Goal: Task Accomplishment & Management: Use online tool/utility

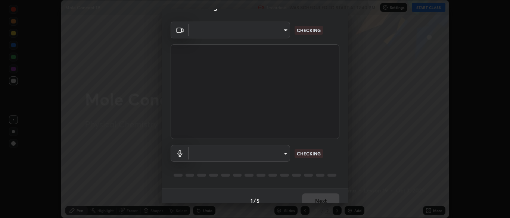
scroll to position [26, 0]
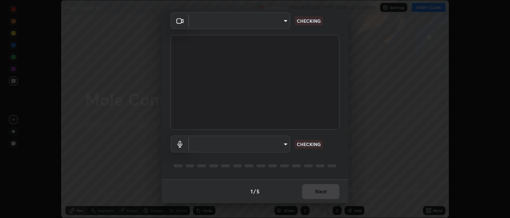
type input "ad6db9ec64aa91bb9d367053e8f3ae0092521a506c05523ccadca3fd020023ed"
click at [277, 144] on body "Erase all Mole Concept 19 Recording WAS SCHEDULED TO START AT 12:40 PM Settings…" at bounding box center [255, 109] width 510 height 218
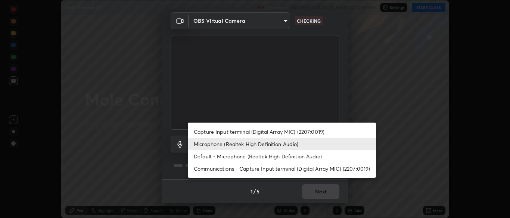
click at [284, 132] on li "Capture Input terminal (Digital Array MIC) (2207:0019)" at bounding box center [282, 132] width 188 height 12
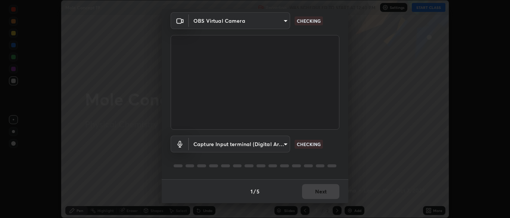
click at [271, 146] on body "Erase all Mole Concept 19 Recording WAS SCHEDULED TO START AT 12:40 PM Settings…" at bounding box center [255, 109] width 510 height 218
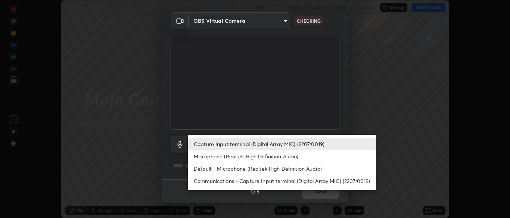
click at [277, 157] on li "Microphone (Realtek High Definition Audio)" at bounding box center [282, 156] width 188 height 12
type input "7b80235b4ebd2cfdcd00bebac1f1d889fd1e5e45b60eb60e9d309105b6515a8e"
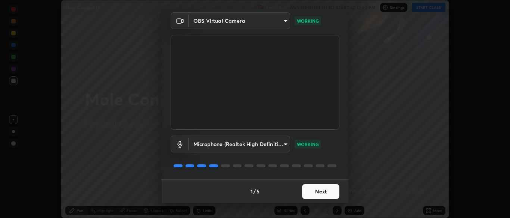
click at [319, 188] on button "Next" at bounding box center [320, 191] width 37 height 15
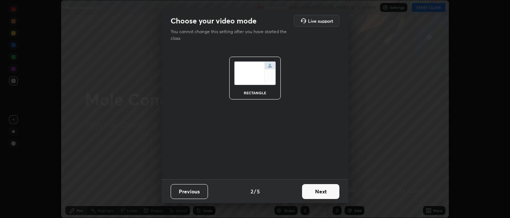
scroll to position [0, 0]
click at [320, 189] on button "Next" at bounding box center [320, 191] width 37 height 15
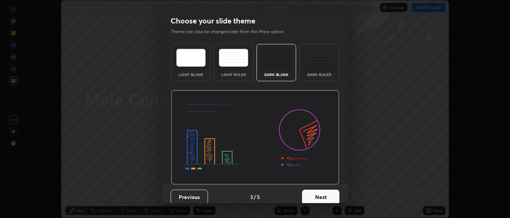
click at [320, 189] on div "Previous 3 / 5 Next" at bounding box center [255, 197] width 187 height 24
click at [321, 191] on button "Next" at bounding box center [320, 197] width 37 height 15
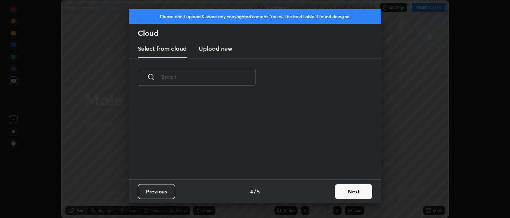
click at [344, 191] on button "Next" at bounding box center [353, 191] width 37 height 15
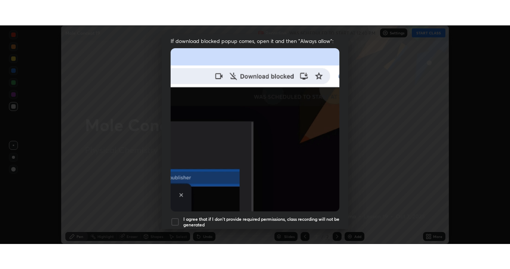
scroll to position [179, 0]
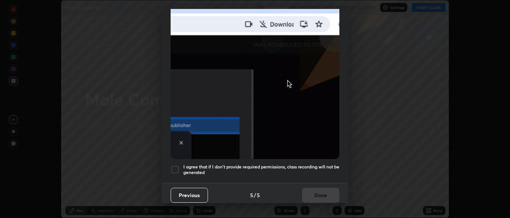
click at [307, 165] on h5 "I agree that if I don't provide required permissions, class recording will not …" at bounding box center [261, 170] width 156 height 12
click at [314, 194] on button "Done" at bounding box center [320, 195] width 37 height 15
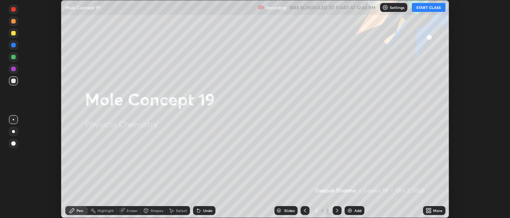
click at [437, 9] on button "START CLASS" at bounding box center [429, 7] width 34 height 9
click at [426, 212] on icon at bounding box center [427, 212] width 2 height 2
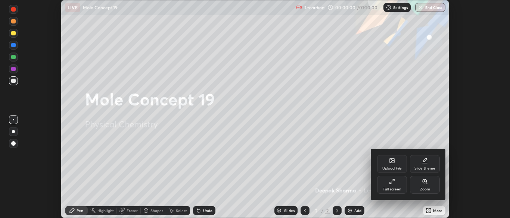
click at [390, 185] on div "Full screen" at bounding box center [392, 185] width 30 height 18
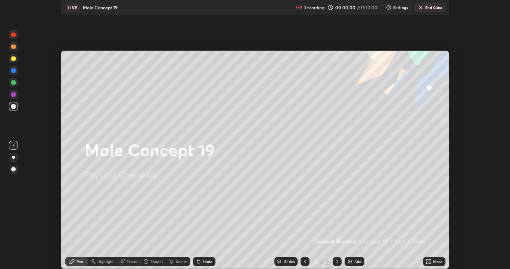
scroll to position [269, 510]
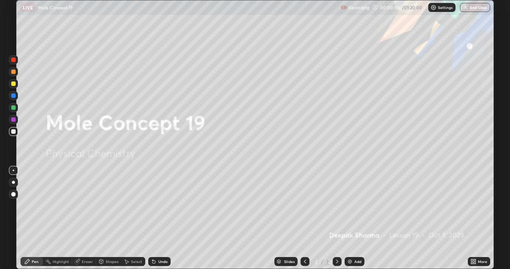
click at [347, 218] on img at bounding box center [350, 261] width 6 height 6
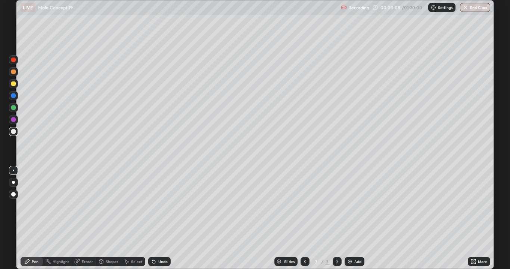
click at [14, 84] on div at bounding box center [13, 83] width 4 height 4
click at [153, 218] on icon at bounding box center [153, 261] width 3 height 3
click at [15, 107] on div at bounding box center [13, 107] width 4 height 4
click at [17, 72] on div at bounding box center [13, 71] width 9 height 9
click at [15, 119] on div at bounding box center [13, 119] width 4 height 4
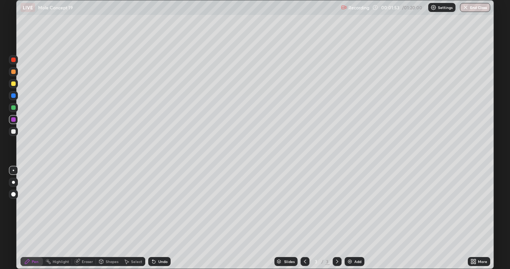
click at [15, 71] on div at bounding box center [13, 71] width 4 height 4
click at [13, 118] on div at bounding box center [13, 119] width 4 height 4
click at [14, 60] on div at bounding box center [13, 59] width 4 height 4
click at [348, 218] on img at bounding box center [350, 261] width 6 height 6
click at [304, 218] on icon at bounding box center [305, 261] width 6 height 6
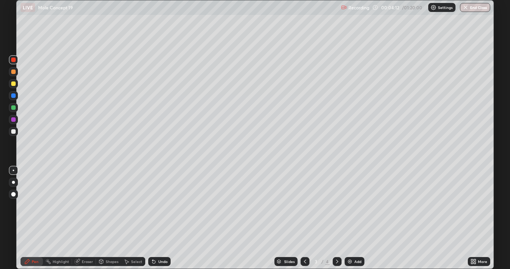
click at [335, 218] on icon at bounding box center [337, 261] width 6 height 6
click at [15, 106] on div at bounding box center [13, 107] width 4 height 4
click at [80, 218] on div "Eraser" at bounding box center [84, 261] width 24 height 9
click at [13, 194] on div at bounding box center [13, 194] width 4 height 4
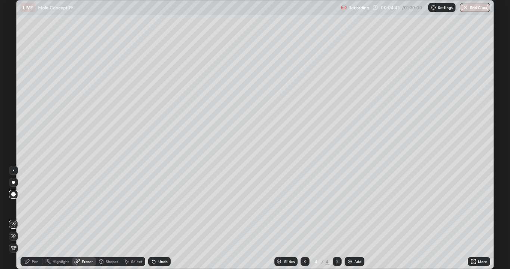
click at [32, 218] on div "Pen" at bounding box center [32, 261] width 22 height 9
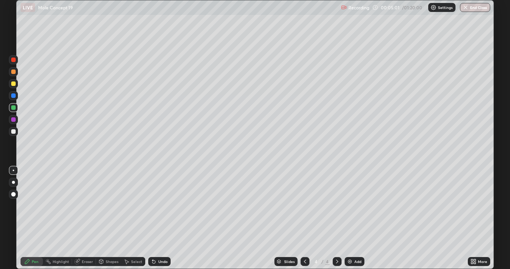
click at [17, 82] on div at bounding box center [13, 83] width 9 height 9
click at [307, 218] on div at bounding box center [304, 261] width 9 height 9
click at [336, 218] on icon at bounding box center [337, 261] width 6 height 6
click at [350, 218] on img at bounding box center [350, 261] width 6 height 6
click at [18, 96] on div at bounding box center [13, 95] width 9 height 9
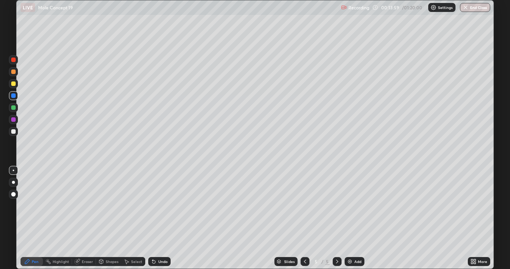
click at [15, 72] on div at bounding box center [13, 71] width 4 height 4
click at [15, 84] on div at bounding box center [13, 83] width 4 height 4
click at [16, 105] on div at bounding box center [13, 107] width 9 height 9
click at [16, 118] on div at bounding box center [13, 119] width 9 height 9
click at [13, 60] on div at bounding box center [13, 59] width 4 height 4
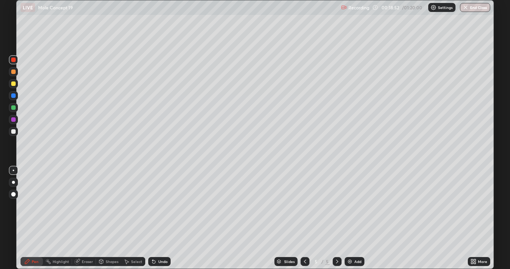
click at [12, 132] on div at bounding box center [13, 131] width 4 height 4
click at [18, 106] on div at bounding box center [13, 107] width 9 height 9
click at [16, 71] on div at bounding box center [13, 71] width 9 height 9
click at [19, 87] on div at bounding box center [13, 84] width 12 height 12
click at [17, 107] on div at bounding box center [13, 107] width 9 height 9
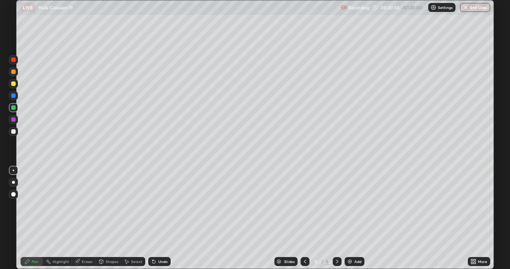
click at [15, 121] on div at bounding box center [13, 119] width 4 height 4
click at [13, 130] on div at bounding box center [13, 131] width 4 height 4
click at [17, 59] on div at bounding box center [13, 59] width 9 height 9
click at [17, 129] on div at bounding box center [13, 131] width 9 height 9
click at [17, 108] on div at bounding box center [13, 107] width 9 height 9
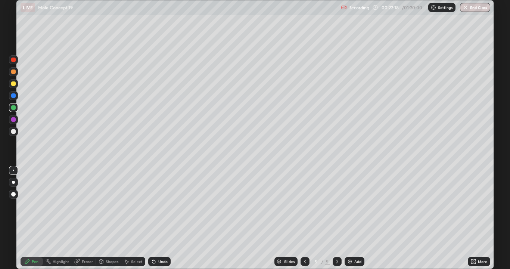
click at [17, 129] on div at bounding box center [13, 131] width 9 height 9
click at [13, 71] on div at bounding box center [13, 71] width 4 height 4
click at [353, 218] on div "Add" at bounding box center [354, 261] width 20 height 9
click at [12, 85] on div at bounding box center [13, 83] width 4 height 4
click at [15, 131] on div at bounding box center [13, 131] width 4 height 4
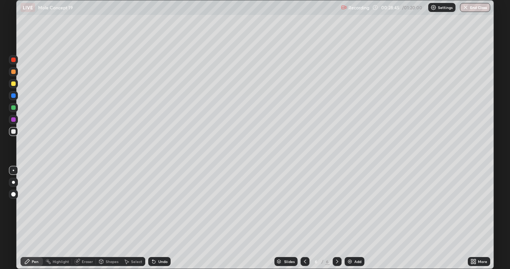
click at [352, 218] on div "Add" at bounding box center [354, 261] width 20 height 9
click at [306, 218] on div at bounding box center [304, 261] width 9 height 9
click at [353, 218] on div "Add" at bounding box center [354, 261] width 20 height 9
click at [17, 84] on div at bounding box center [13, 83] width 9 height 9
click at [12, 73] on div at bounding box center [13, 71] width 4 height 4
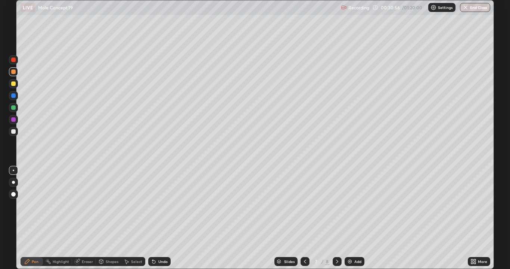
click at [15, 107] on div at bounding box center [13, 107] width 4 height 4
click at [15, 131] on div at bounding box center [13, 131] width 4 height 4
click at [13, 82] on div at bounding box center [13, 83] width 4 height 4
click at [18, 131] on div at bounding box center [13, 131] width 12 height 12
click at [349, 218] on img at bounding box center [350, 261] width 6 height 6
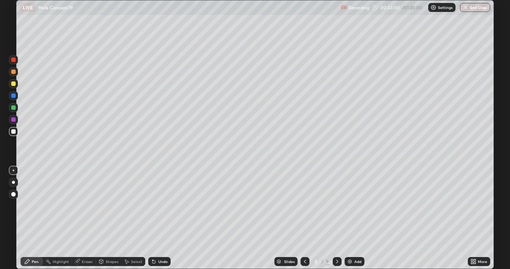
click at [304, 218] on icon at bounding box center [305, 261] width 6 height 6
click at [336, 218] on icon at bounding box center [337, 261] width 6 height 6
click at [337, 218] on icon at bounding box center [337, 261] width 6 height 6
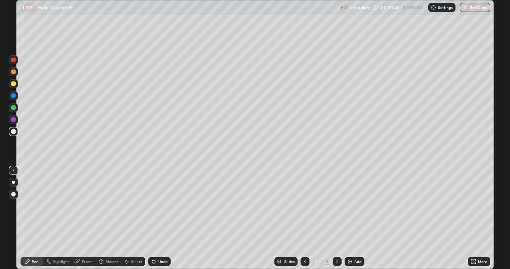
click at [353, 218] on div "Add" at bounding box center [354, 261] width 20 height 9
click at [18, 81] on div at bounding box center [13, 84] width 12 height 12
click at [14, 107] on div at bounding box center [13, 107] width 4 height 4
click at [15, 132] on div at bounding box center [13, 131] width 4 height 4
click at [17, 83] on div at bounding box center [13, 83] width 9 height 9
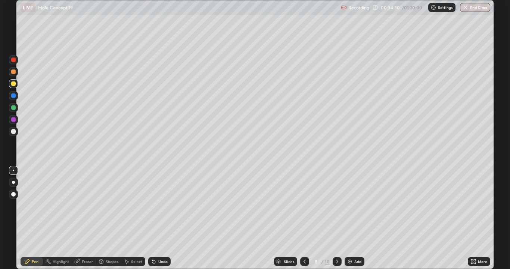
click at [17, 108] on div at bounding box center [13, 107] width 9 height 9
click at [18, 130] on div at bounding box center [13, 131] width 12 height 12
click at [353, 218] on div "Add" at bounding box center [354, 261] width 20 height 9
click at [15, 84] on div at bounding box center [13, 83] width 4 height 4
click at [16, 107] on div at bounding box center [13, 107] width 9 height 9
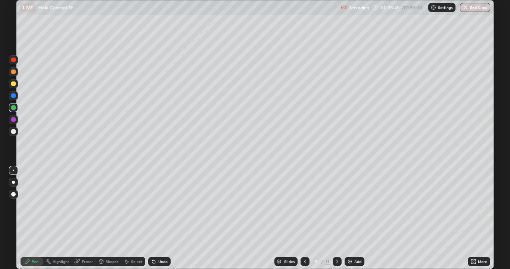
click at [16, 130] on div at bounding box center [13, 131] width 9 height 9
click at [11, 73] on div at bounding box center [13, 71] width 9 height 9
click at [16, 130] on div at bounding box center [13, 131] width 9 height 9
click at [350, 218] on img at bounding box center [350, 261] width 6 height 6
click at [15, 82] on div at bounding box center [13, 83] width 4 height 4
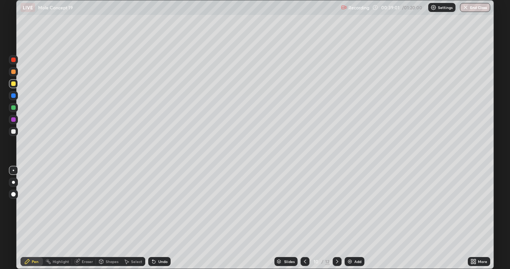
click at [15, 131] on div at bounding box center [13, 131] width 4 height 4
click at [345, 218] on div "Add" at bounding box center [354, 261] width 20 height 9
click at [107, 218] on div "Shapes" at bounding box center [112, 261] width 13 height 4
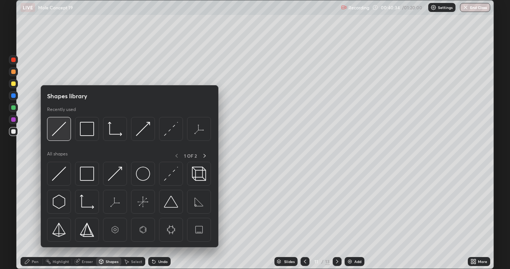
click at [62, 121] on div at bounding box center [59, 129] width 24 height 24
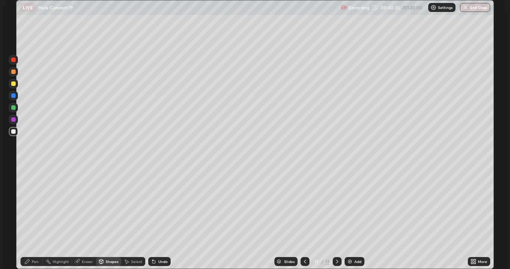
click at [10, 82] on div at bounding box center [13, 83] width 9 height 9
click at [36, 218] on div "Pen" at bounding box center [32, 261] width 22 height 15
click at [14, 70] on div at bounding box center [13, 71] width 4 height 4
click at [16, 131] on div at bounding box center [13, 131] width 9 height 9
click at [13, 107] on div at bounding box center [13, 107] width 4 height 4
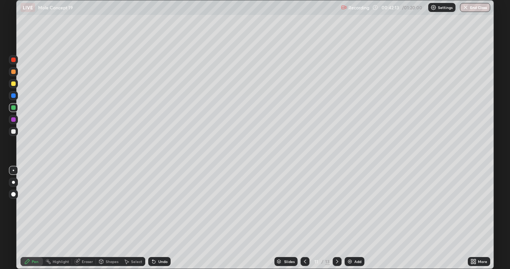
click at [156, 218] on div "Undo" at bounding box center [159, 261] width 22 height 9
click at [17, 131] on div at bounding box center [13, 131] width 9 height 9
click at [14, 60] on div at bounding box center [13, 59] width 4 height 4
click at [16, 131] on div at bounding box center [13, 131] width 9 height 9
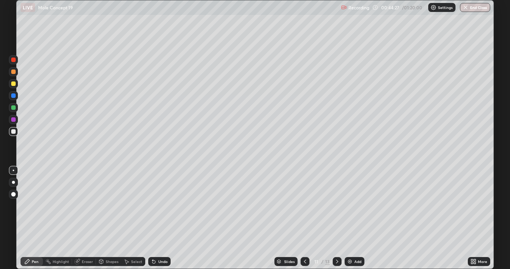
click at [16, 118] on div at bounding box center [13, 119] width 9 height 9
click at [349, 218] on img at bounding box center [350, 261] width 6 height 6
click at [15, 81] on div at bounding box center [13, 83] width 9 height 9
click at [152, 218] on icon at bounding box center [152, 259] width 1 height 1
click at [157, 218] on div "Undo" at bounding box center [159, 261] width 22 height 9
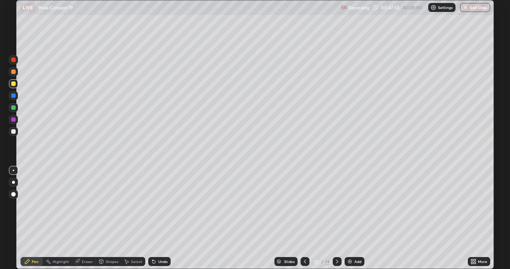
click at [160, 218] on div "Undo" at bounding box center [162, 261] width 9 height 4
click at [159, 218] on div "Undo" at bounding box center [159, 261] width 22 height 9
click at [14, 71] on div at bounding box center [13, 71] width 4 height 4
click at [14, 131] on div at bounding box center [13, 131] width 4 height 4
click at [22, 84] on div "Erase all" at bounding box center [13, 134] width 18 height 239
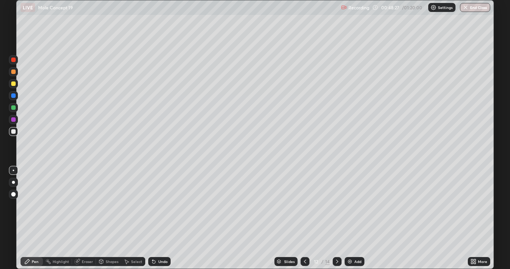
click at [15, 108] on div at bounding box center [13, 107] width 4 height 4
click at [14, 132] on div at bounding box center [13, 131] width 4 height 4
click at [351, 218] on img at bounding box center [350, 261] width 6 height 6
click at [15, 84] on div at bounding box center [13, 83] width 4 height 4
click at [158, 218] on div "Undo" at bounding box center [162, 261] width 9 height 4
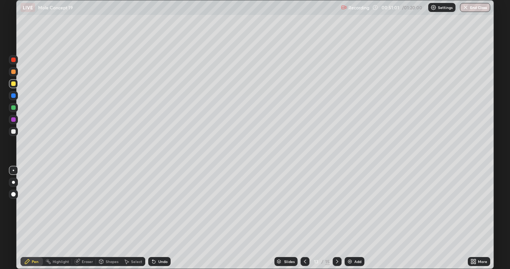
click at [158, 218] on div "Undo" at bounding box center [162, 261] width 9 height 4
click at [157, 218] on div "Undo" at bounding box center [159, 261] width 22 height 9
click at [159, 218] on div "Undo" at bounding box center [162, 261] width 9 height 4
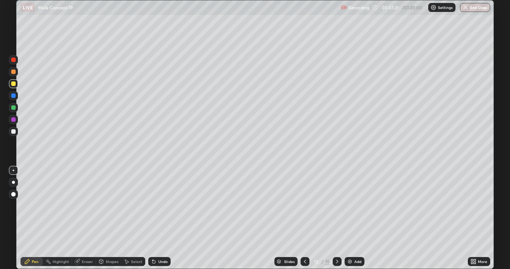
click at [157, 218] on div "Undo" at bounding box center [159, 261] width 22 height 9
click at [158, 218] on div "Undo" at bounding box center [162, 261] width 9 height 4
click at [15, 130] on div at bounding box center [13, 131] width 4 height 4
click at [14, 119] on div at bounding box center [13, 119] width 4 height 4
click at [12, 83] on div at bounding box center [13, 83] width 4 height 4
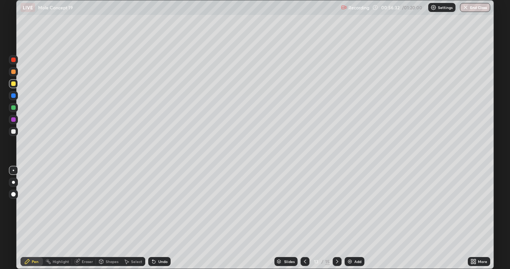
click at [15, 105] on div at bounding box center [13, 107] width 9 height 9
click at [16, 120] on div at bounding box center [13, 119] width 9 height 9
click at [13, 62] on div at bounding box center [13, 59] width 4 height 4
click at [353, 218] on div "Add" at bounding box center [354, 261] width 20 height 9
click at [18, 84] on div at bounding box center [13, 83] width 9 height 9
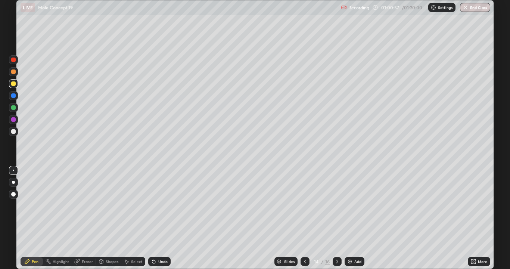
click at [13, 131] on div at bounding box center [13, 131] width 4 height 4
click at [17, 85] on div at bounding box center [13, 83] width 9 height 9
click at [17, 108] on div at bounding box center [13, 107] width 9 height 9
click at [354, 218] on div "Add" at bounding box center [357, 261] width 7 height 4
click at [16, 84] on div at bounding box center [13, 83] width 9 height 9
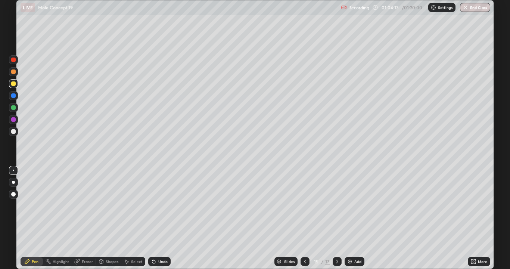
click at [304, 218] on icon at bounding box center [305, 261] width 6 height 6
click at [304, 218] on icon at bounding box center [305, 261] width 2 height 4
click at [337, 218] on icon at bounding box center [337, 261] width 2 height 4
click at [334, 218] on div at bounding box center [336, 261] width 9 height 9
click at [19, 109] on div "Erase all" at bounding box center [13, 134] width 18 height 239
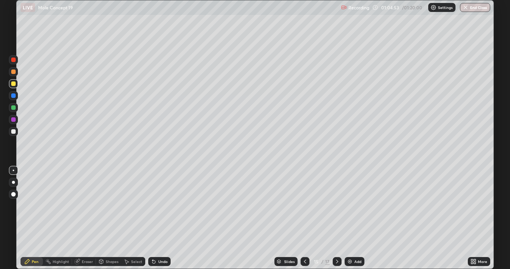
click at [14, 106] on div at bounding box center [13, 107] width 4 height 4
click at [151, 218] on icon at bounding box center [154, 261] width 6 height 6
click at [356, 218] on div "Add" at bounding box center [357, 261] width 7 height 4
click at [17, 83] on div at bounding box center [13, 83] width 9 height 9
click at [14, 107] on div at bounding box center [13, 107] width 4 height 4
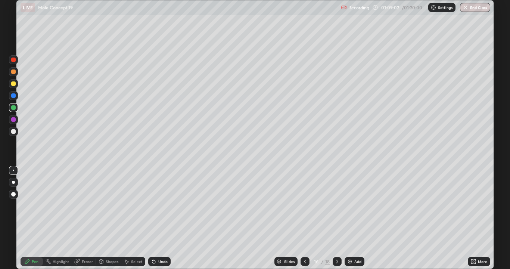
click at [13, 122] on div at bounding box center [13, 119] width 9 height 9
click at [15, 132] on div at bounding box center [13, 131] width 4 height 4
click at [17, 83] on div at bounding box center [13, 83] width 9 height 9
click at [16, 107] on div at bounding box center [13, 107] width 9 height 9
click at [16, 118] on div at bounding box center [13, 119] width 9 height 9
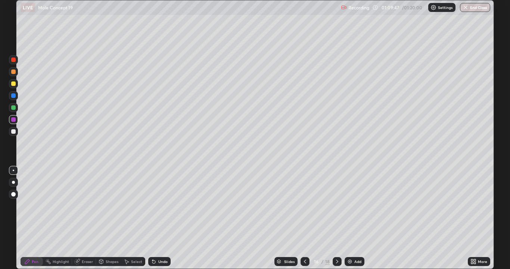
click at [16, 129] on div at bounding box center [13, 131] width 9 height 9
click at [354, 218] on div "Add" at bounding box center [357, 261] width 7 height 4
click at [16, 82] on div at bounding box center [13, 83] width 9 height 9
click at [15, 131] on div at bounding box center [13, 131] width 4 height 4
click at [473, 7] on button "End Class" at bounding box center [474, 7] width 29 height 9
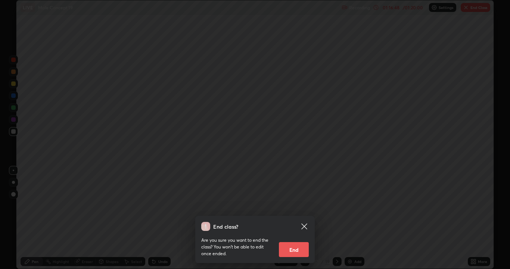
click at [296, 218] on button "End" at bounding box center [294, 249] width 30 height 15
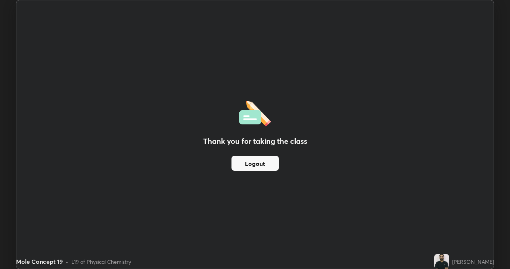
click at [244, 169] on button "Logout" at bounding box center [254, 163] width 47 height 15
click at [242, 165] on button "Logout" at bounding box center [254, 163] width 47 height 15
click at [242, 162] on button "Logout" at bounding box center [254, 163] width 47 height 15
click at [225, 182] on div "Thank you for taking the class Logout" at bounding box center [254, 134] width 477 height 268
